Goal: Task Accomplishment & Management: Manage account settings

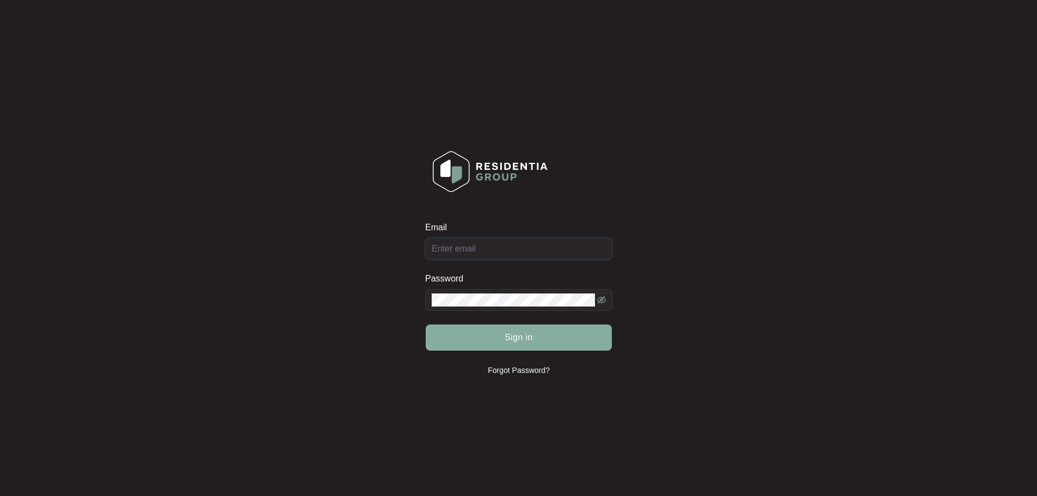
type input "[EMAIL_ADDRESS][DOMAIN_NAME]"
click at [537, 335] on button "Sign in" at bounding box center [519, 337] width 186 height 26
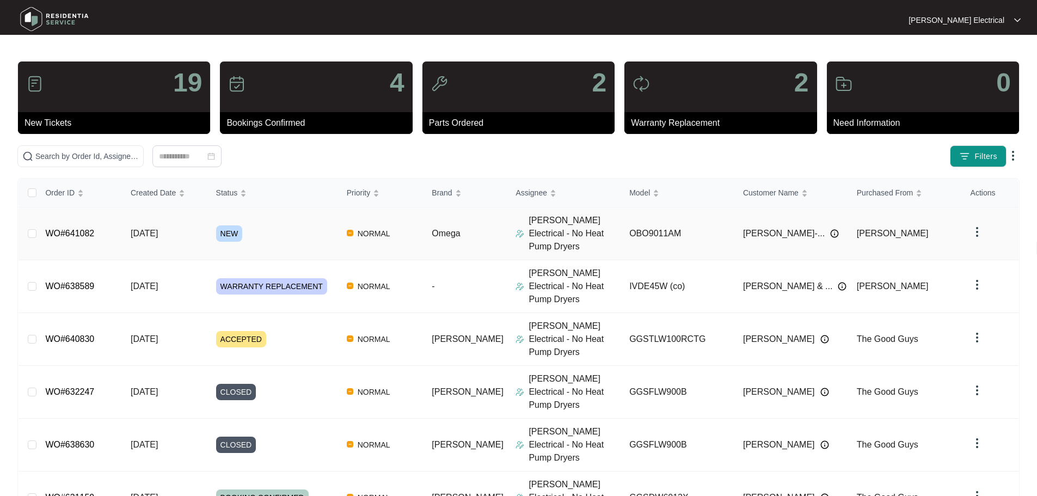
click at [235, 226] on span "NEW" at bounding box center [229, 233] width 27 height 16
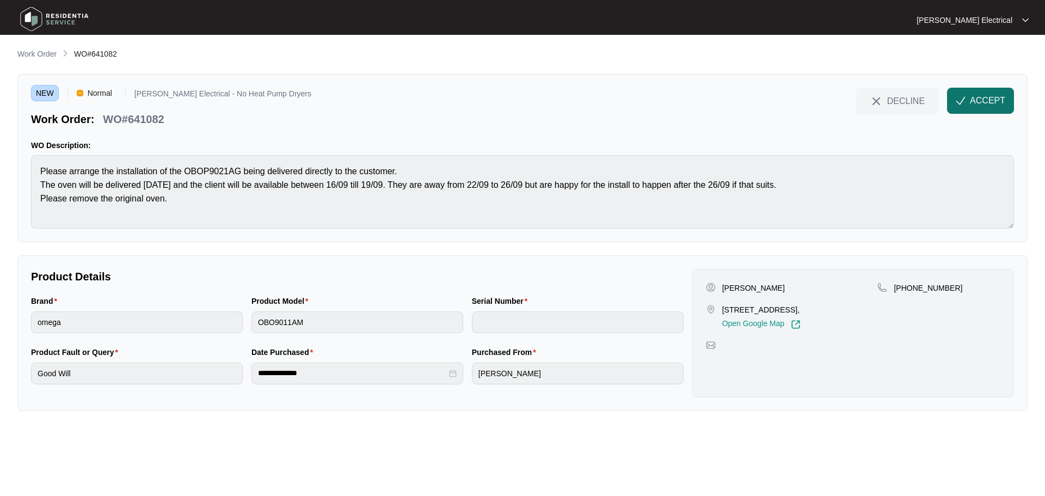
click at [972, 97] on span "ACCEPT" at bounding box center [987, 100] width 35 height 13
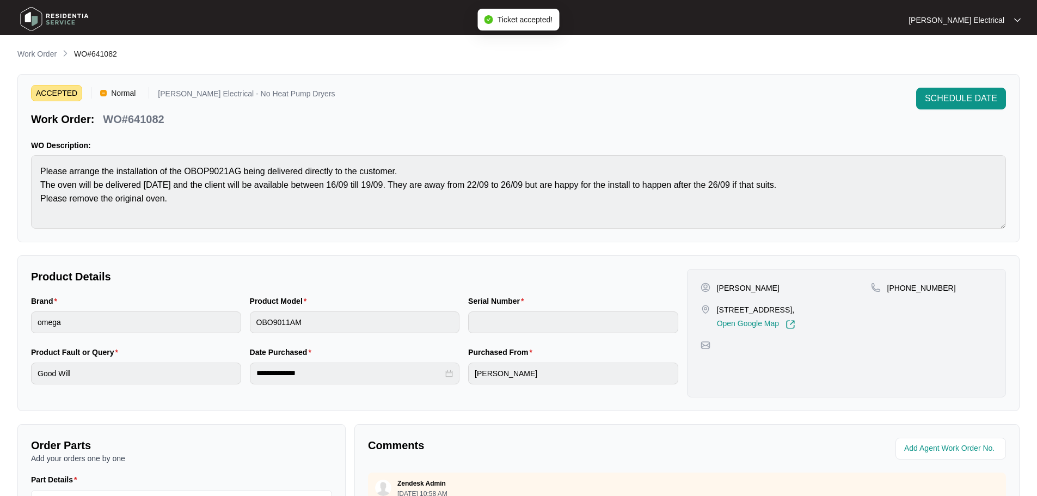
click at [733, 93] on div "ACCEPTED Normal [PERSON_NAME] Electrical - No Heat Pump Dryers Work Order: WO#6…" at bounding box center [518, 107] width 975 height 39
drag, startPoint x: 939, startPoint y: 286, endPoint x: 888, endPoint y: 289, distance: 51.2
click at [888, 289] on div "[PHONE_NUMBER]" at bounding box center [931, 287] width 121 height 11
copy p "[PHONE_NUMBER]"
click at [965, 101] on span "SCHEDULE DATE" at bounding box center [961, 98] width 72 height 13
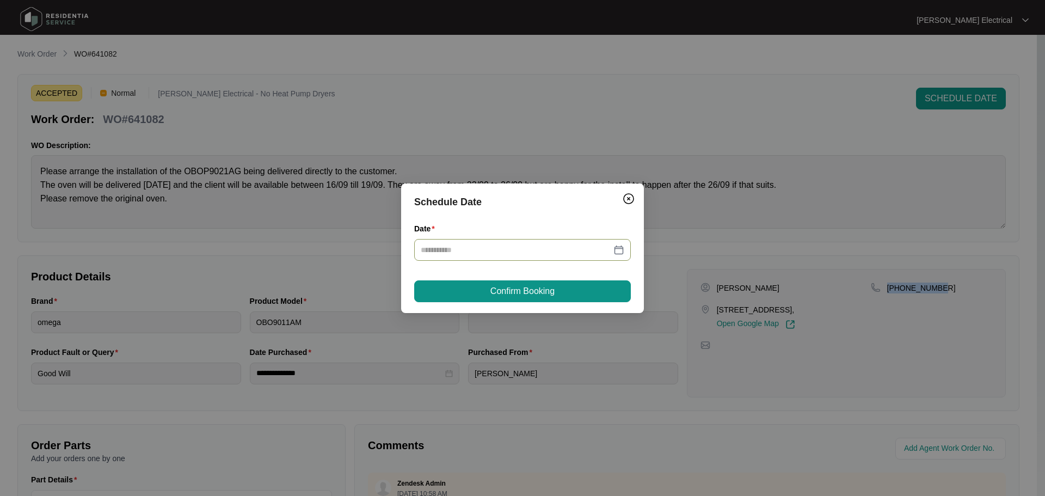
click at [618, 248] on div at bounding box center [523, 250] width 204 height 12
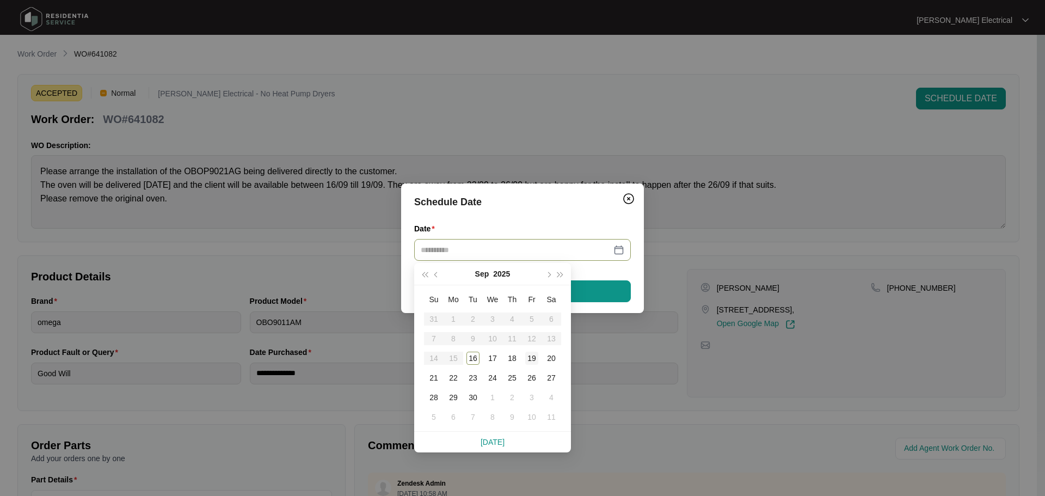
click at [532, 356] on div "19" at bounding box center [531, 358] width 13 height 13
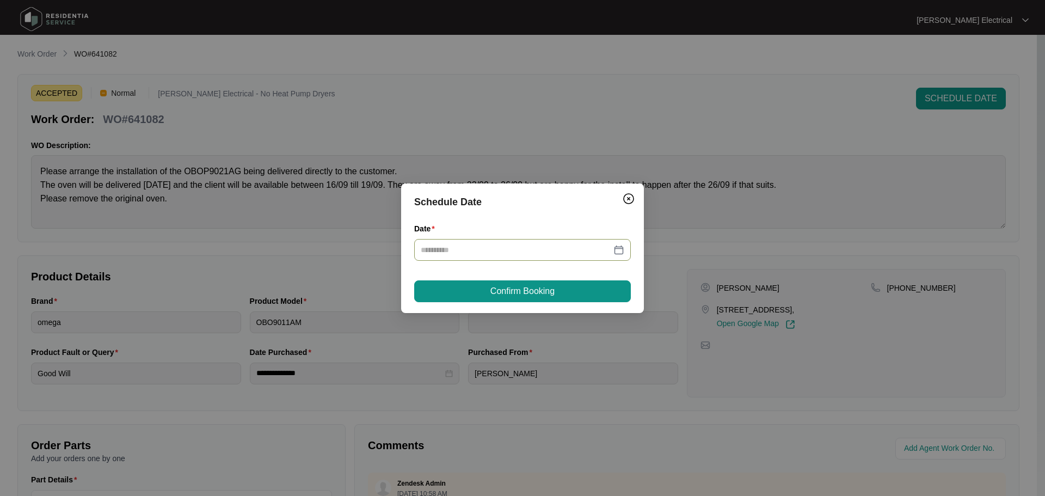
type input "**********"
click at [458, 285] on button "Confirm Booking" at bounding box center [522, 291] width 217 height 22
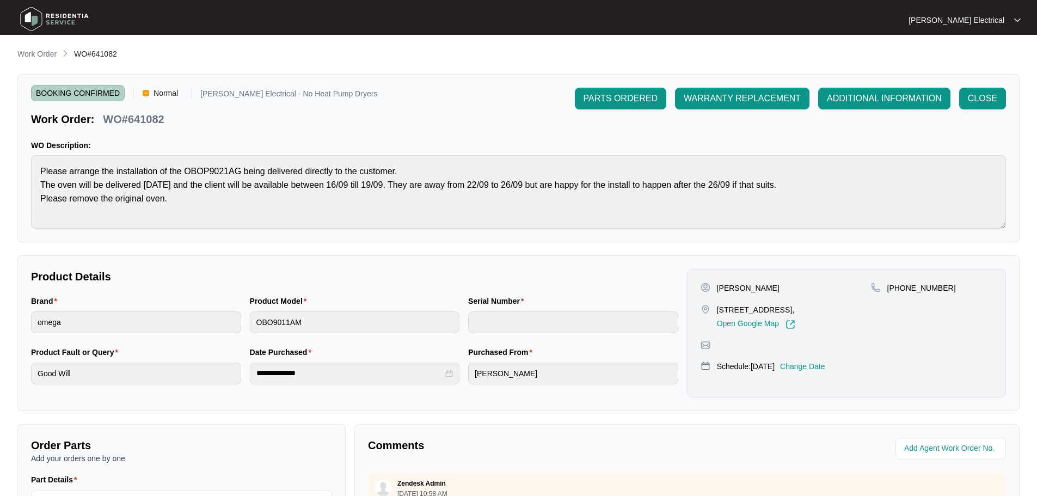
drag, startPoint x: 761, startPoint y: 392, endPoint x: 734, endPoint y: 434, distance: 50.0
